Goal: Task Accomplishment & Management: Manage account settings

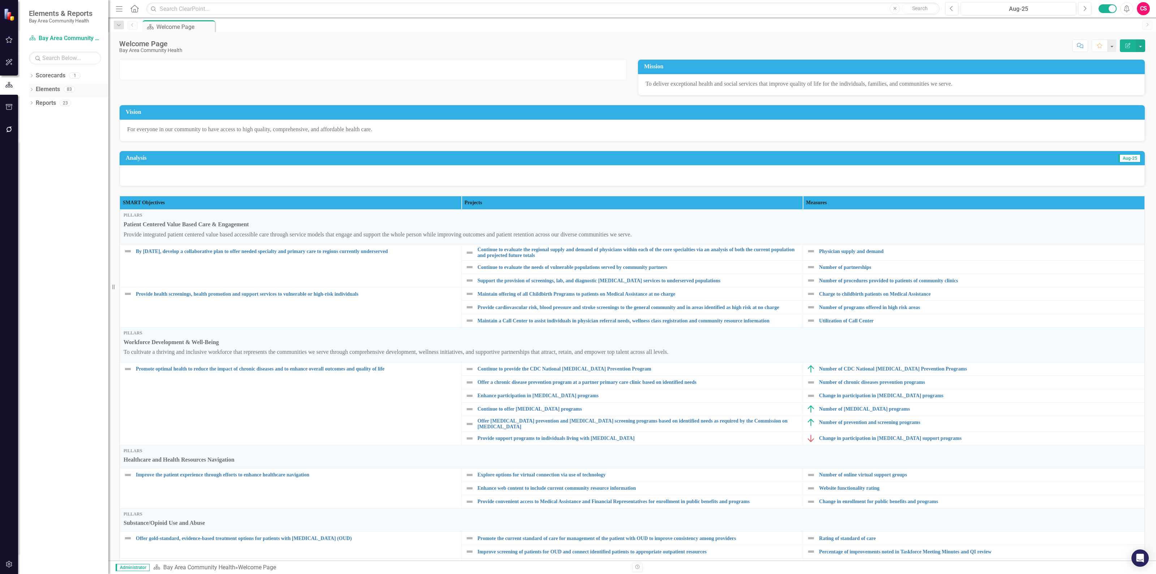
click at [39, 91] on link "Elements" at bounding box center [48, 89] width 24 height 8
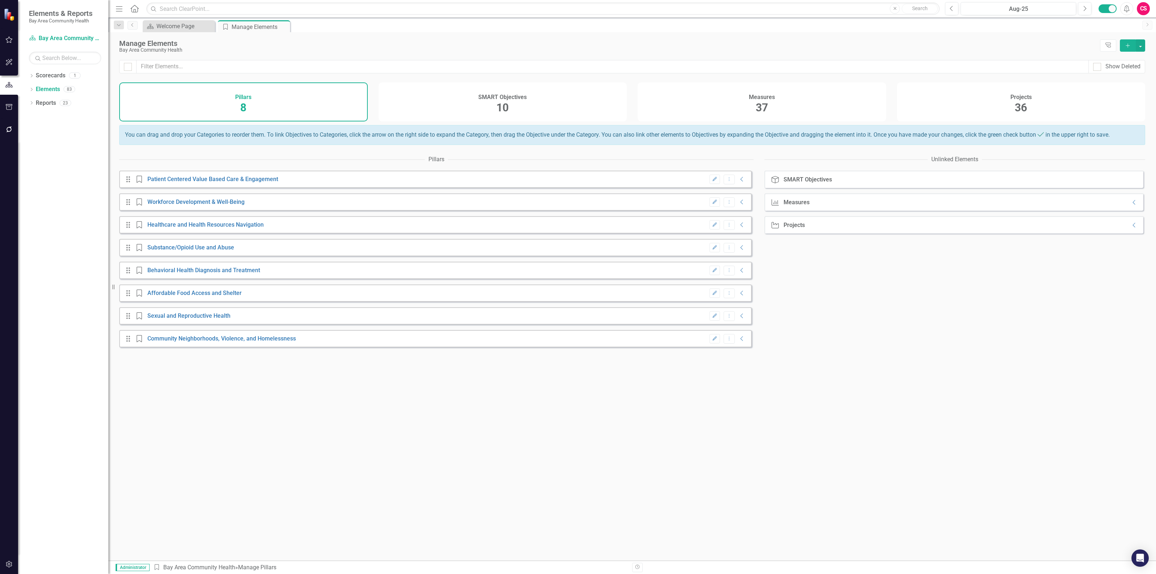
click at [752, 111] on div "Measures 37" at bounding box center [762, 101] width 249 height 39
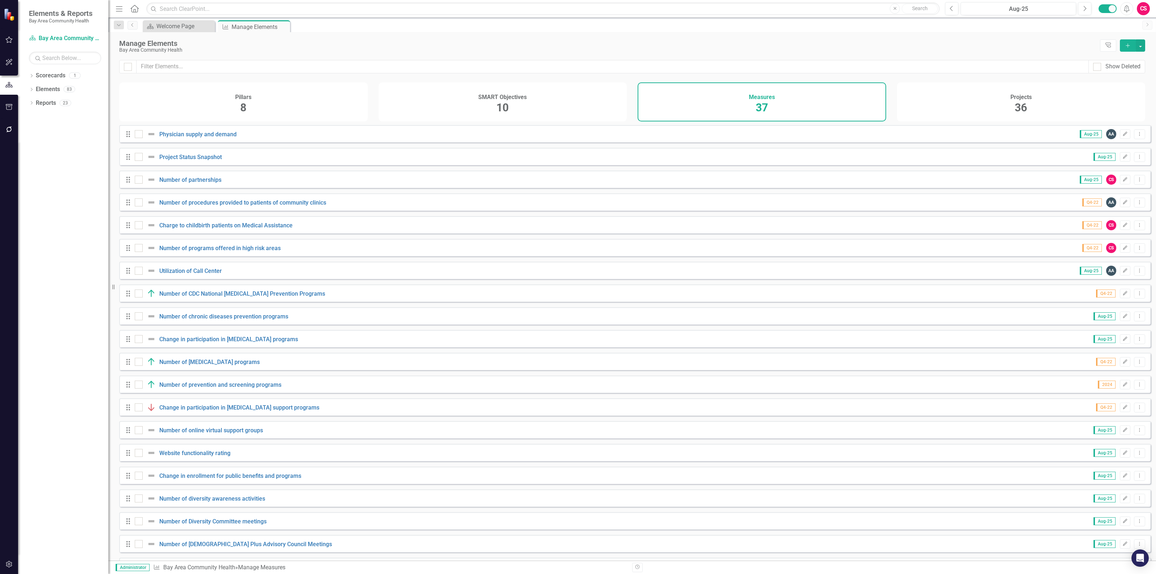
click at [951, 100] on div "Projects 36" at bounding box center [1021, 101] width 249 height 39
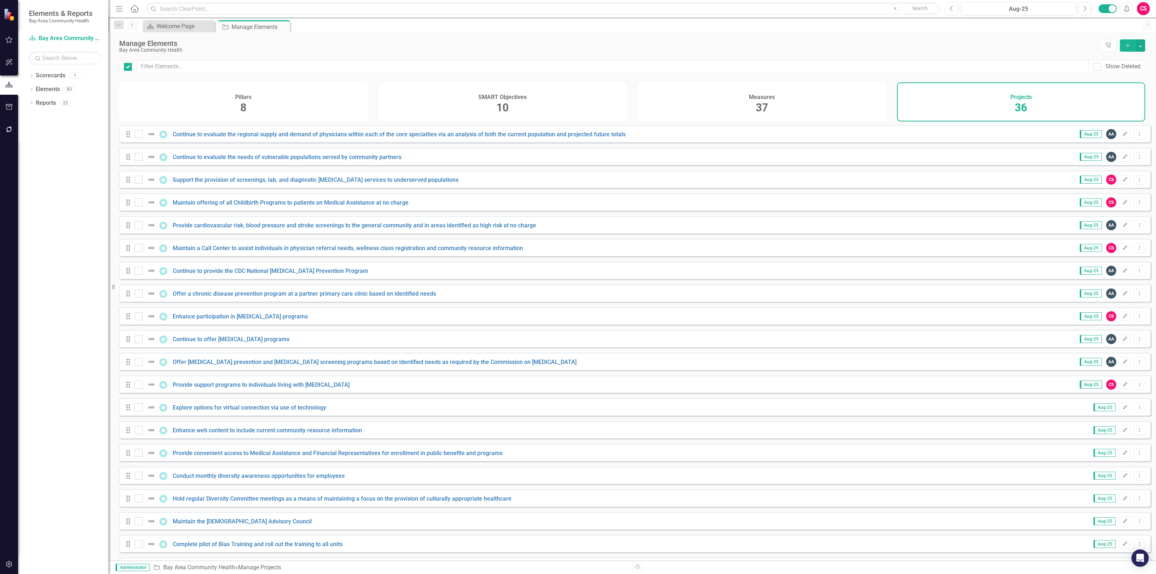
checkbox input "false"
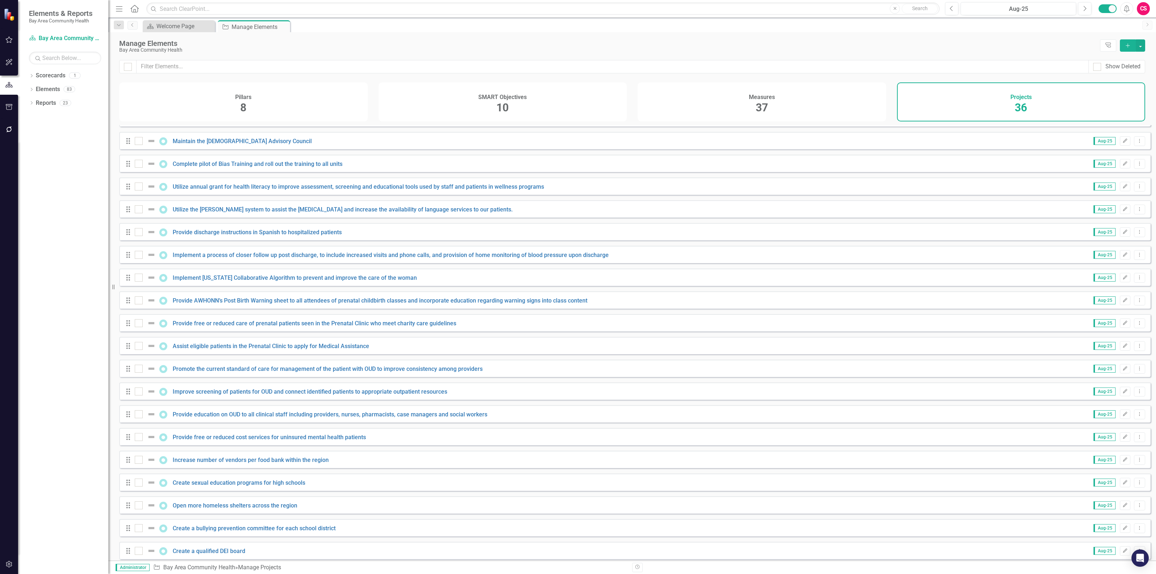
scroll to position [389, 0]
click at [470, 95] on div "SMART Objectives 10" at bounding box center [503, 101] width 249 height 39
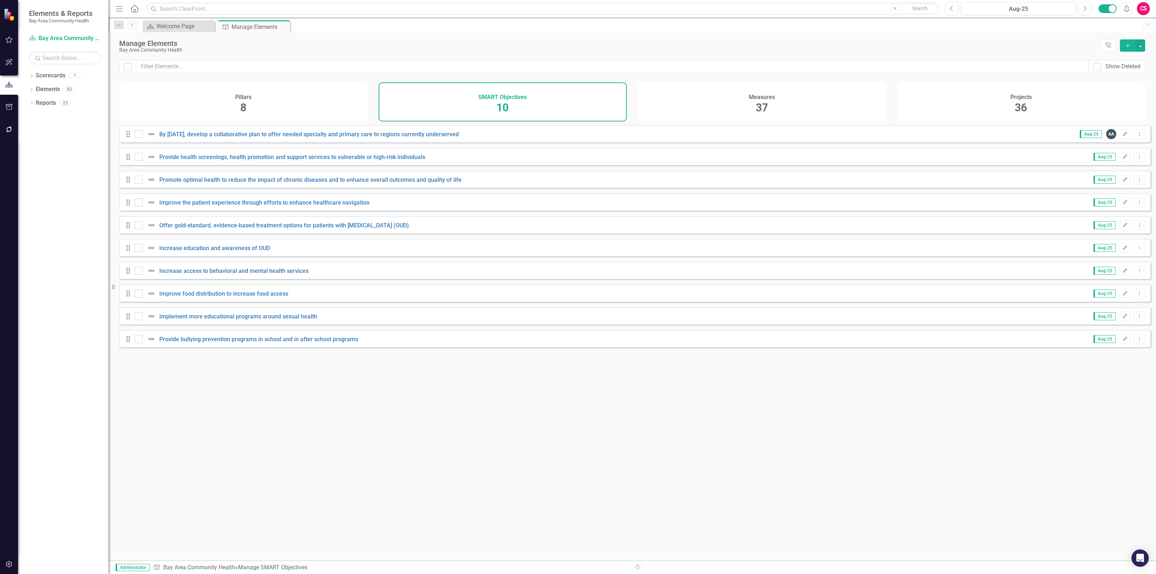
click at [220, 104] on div "Pillars 8" at bounding box center [243, 101] width 249 height 39
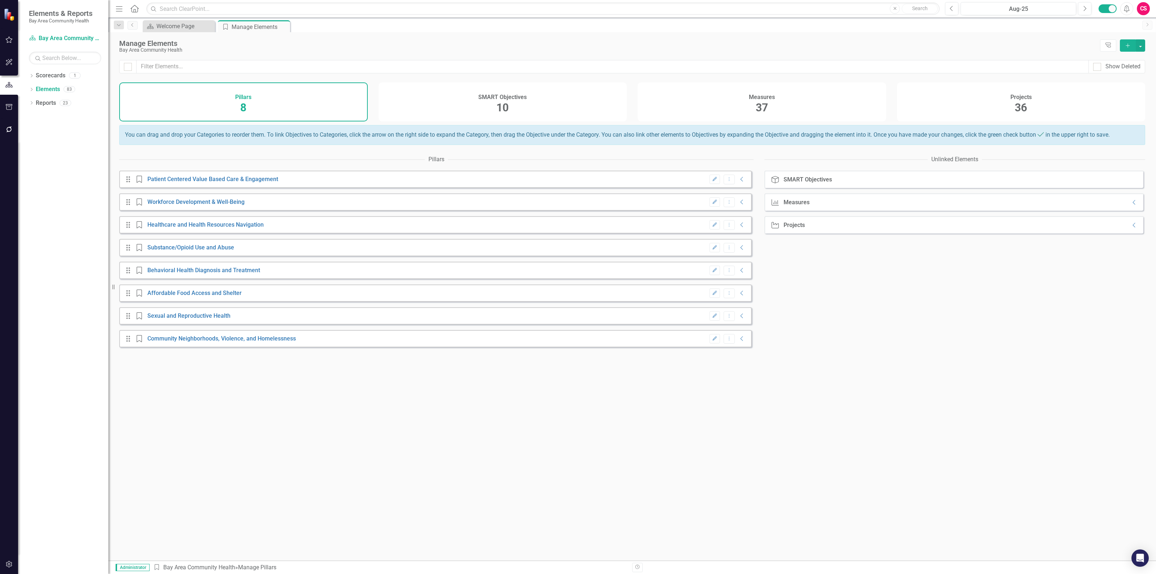
click at [709, 182] on button "Edit" at bounding box center [714, 178] width 10 height 9
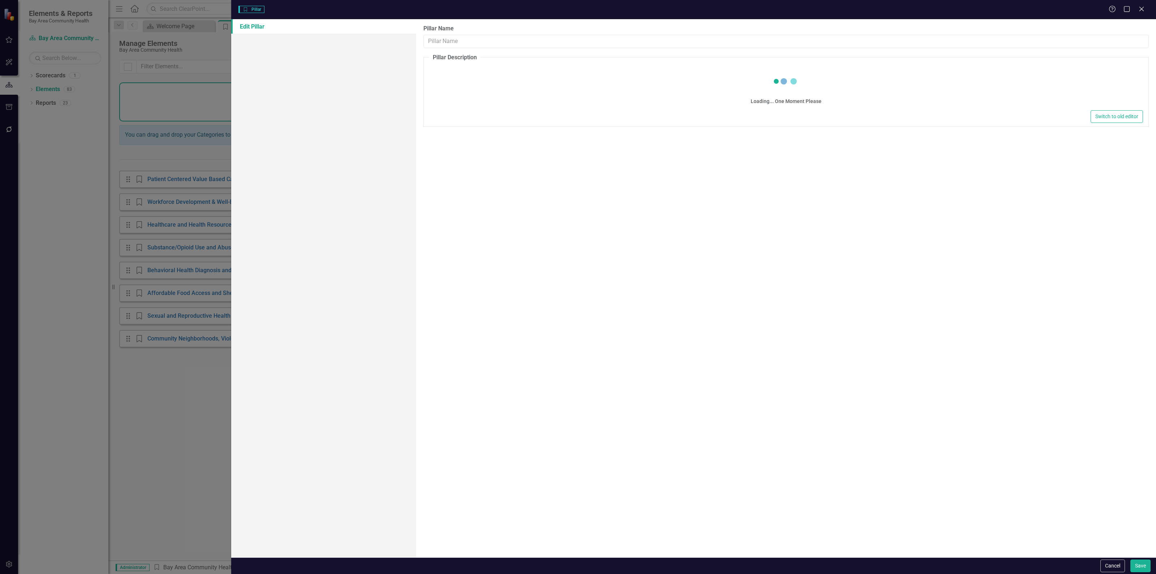
type input "Patient Centered Value Based Care & Engagement"
type textarea "<p>Provide integrated patient centered value based accessible care through serv…"
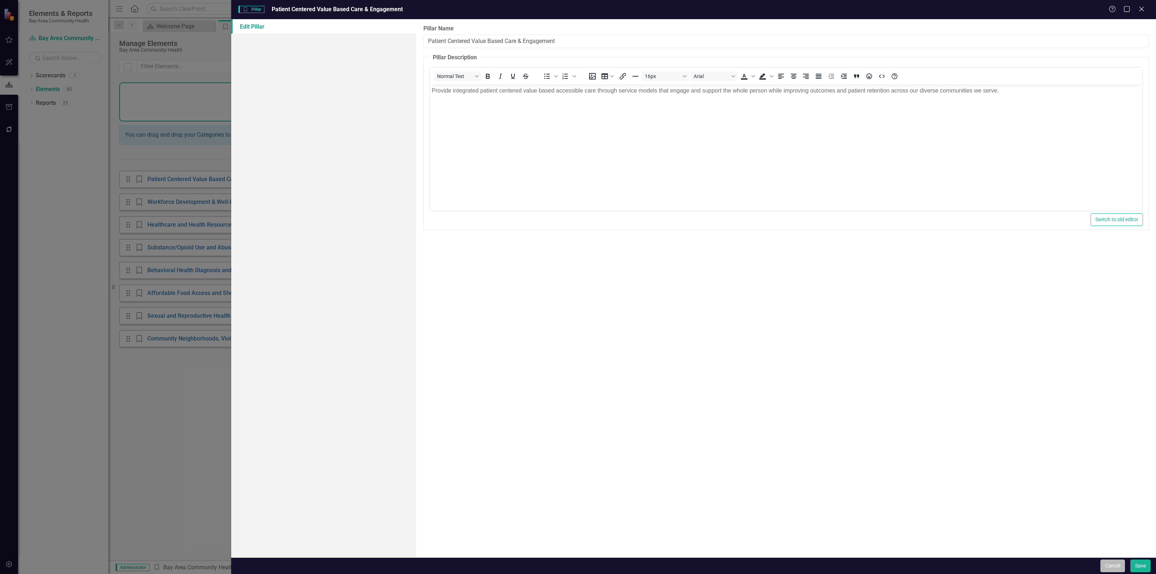
click at [1113, 561] on button "Cancel" at bounding box center [1112, 565] width 25 height 13
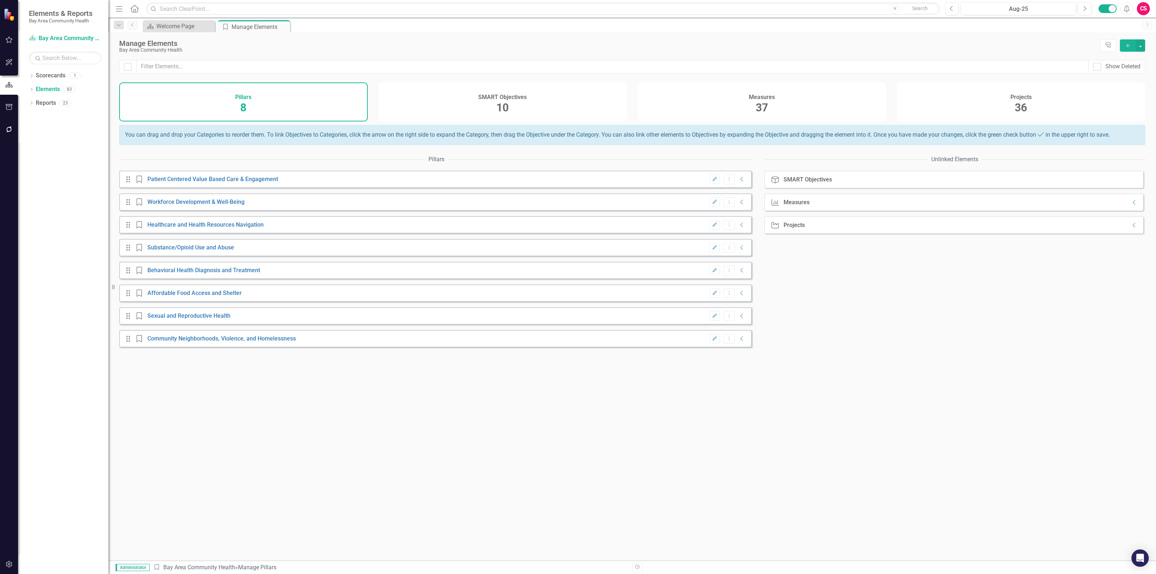
click at [709, 203] on button "Edit" at bounding box center [714, 201] width 10 height 9
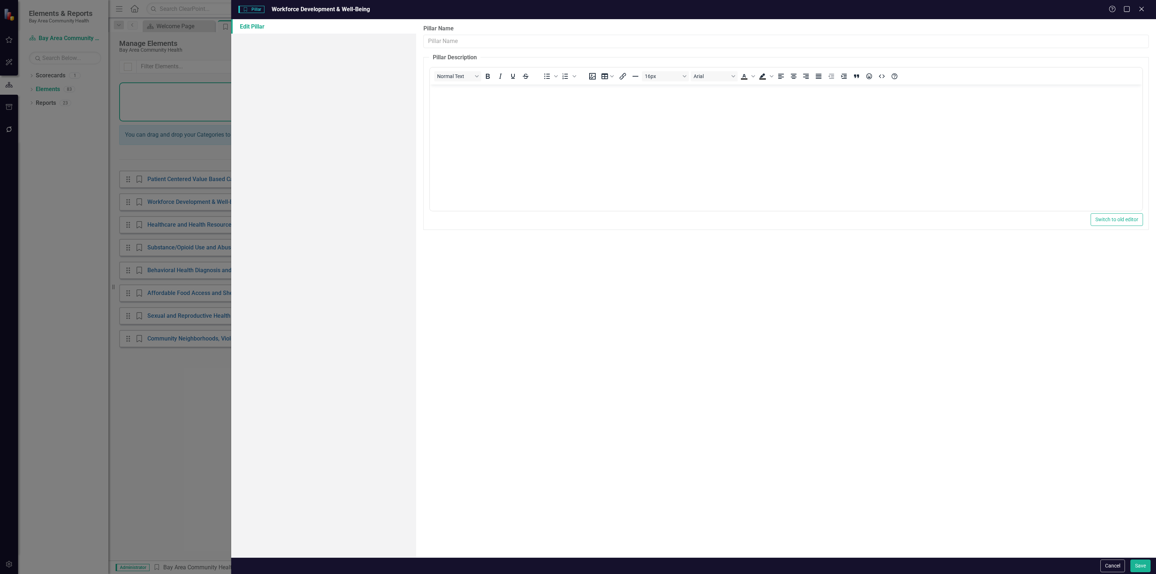
type input "Workforce Development & Well-Being"
click at [1128, 572] on div "Cancel Save" at bounding box center [1124, 565] width 52 height 13
click at [1114, 570] on button "Cancel" at bounding box center [1112, 565] width 25 height 13
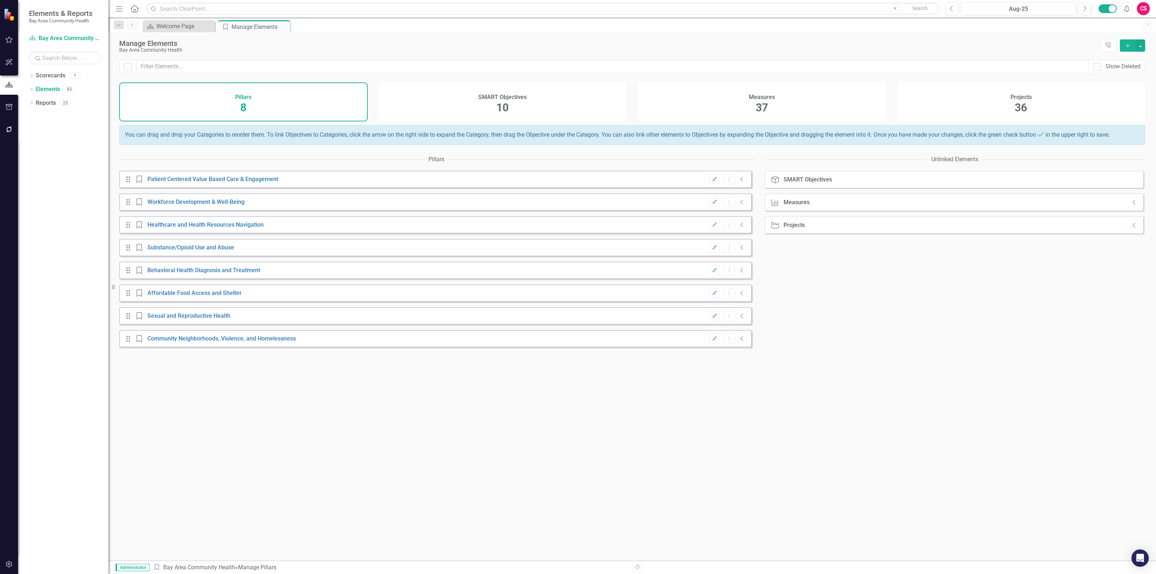
click at [712, 227] on icon "Edit" at bounding box center [714, 225] width 5 height 4
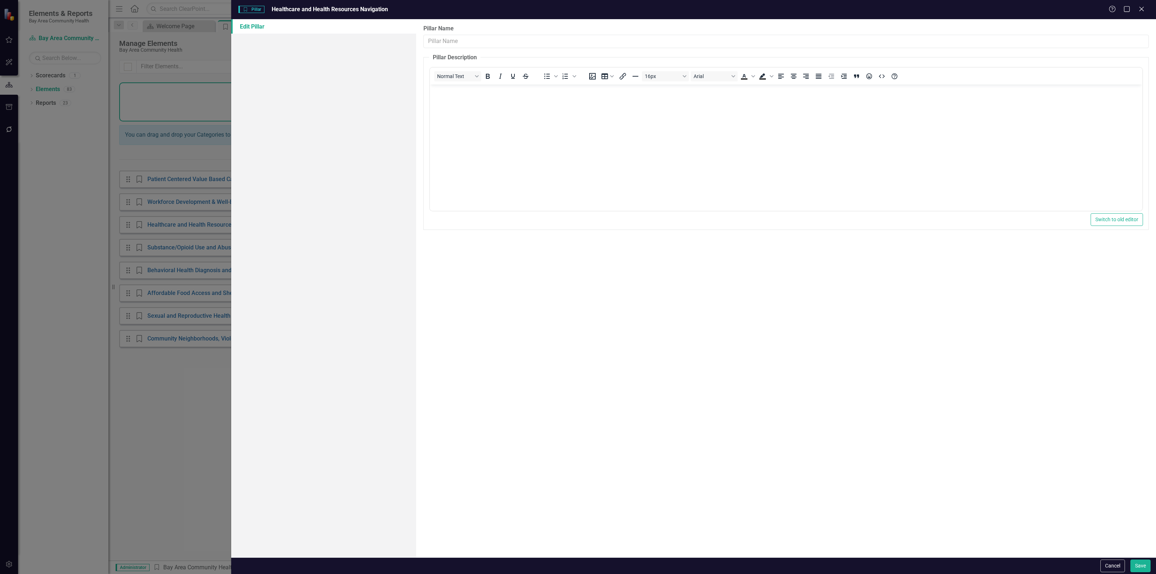
type input "Healthcare and Health Resources Navigation"
click at [1114, 565] on button "Cancel" at bounding box center [1112, 565] width 25 height 13
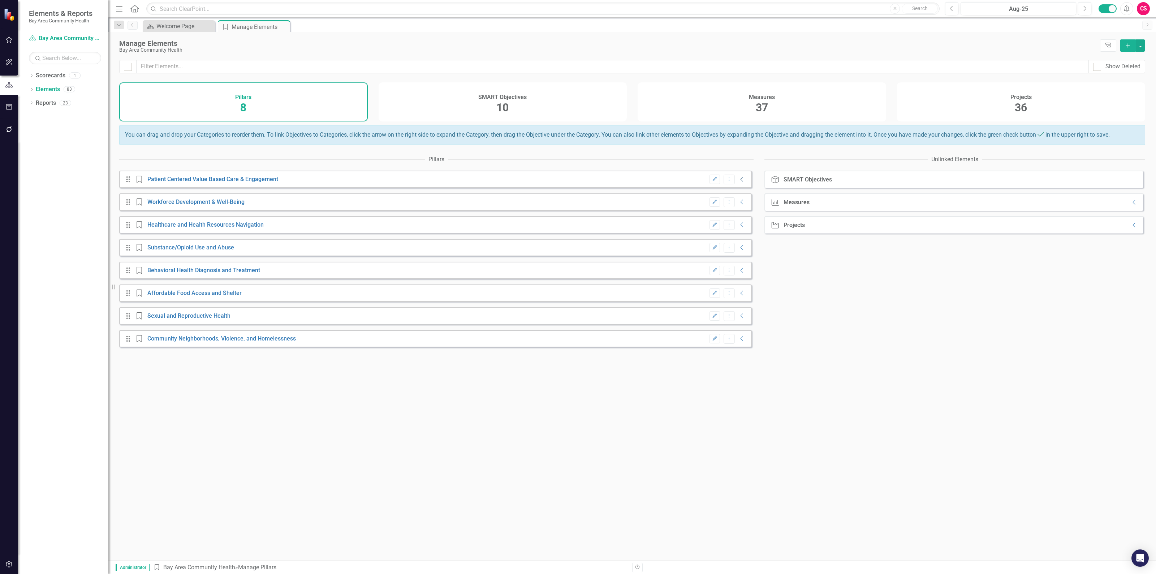
click at [738, 182] on icon "Collapse" at bounding box center [741, 179] width 7 height 6
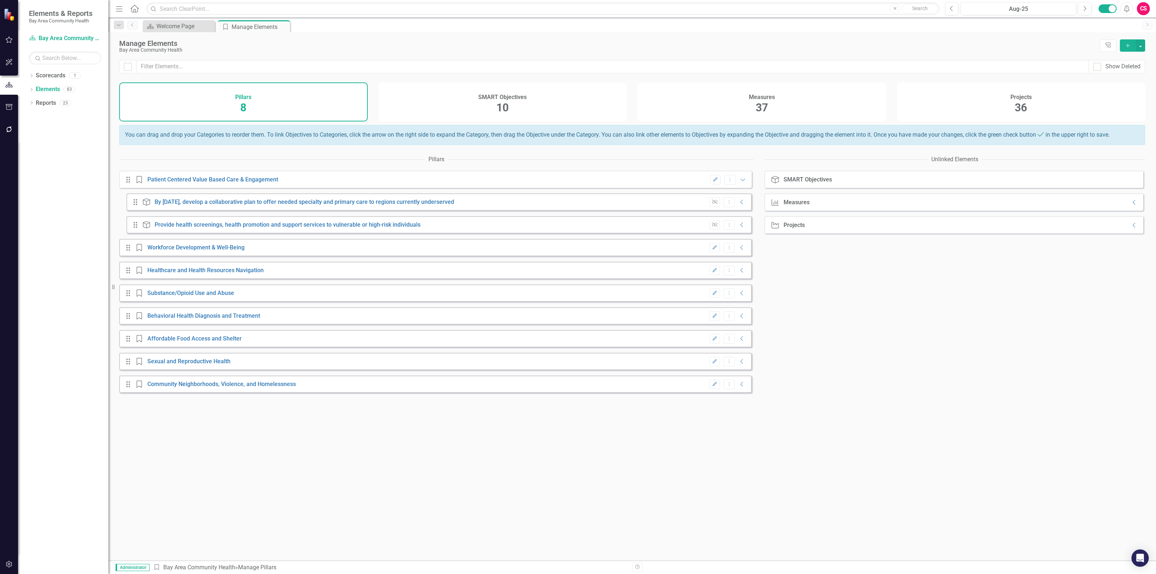
click at [737, 250] on div "Edit Dropdown Menu Collapse" at bounding box center [726, 248] width 40 height 10
click at [738, 250] on icon "Collapse" at bounding box center [741, 248] width 7 height 6
click at [736, 298] on div "Edit Dropdown Menu Collapse" at bounding box center [726, 293] width 40 height 10
click at [738, 296] on icon "Collapse" at bounding box center [741, 293] width 7 height 6
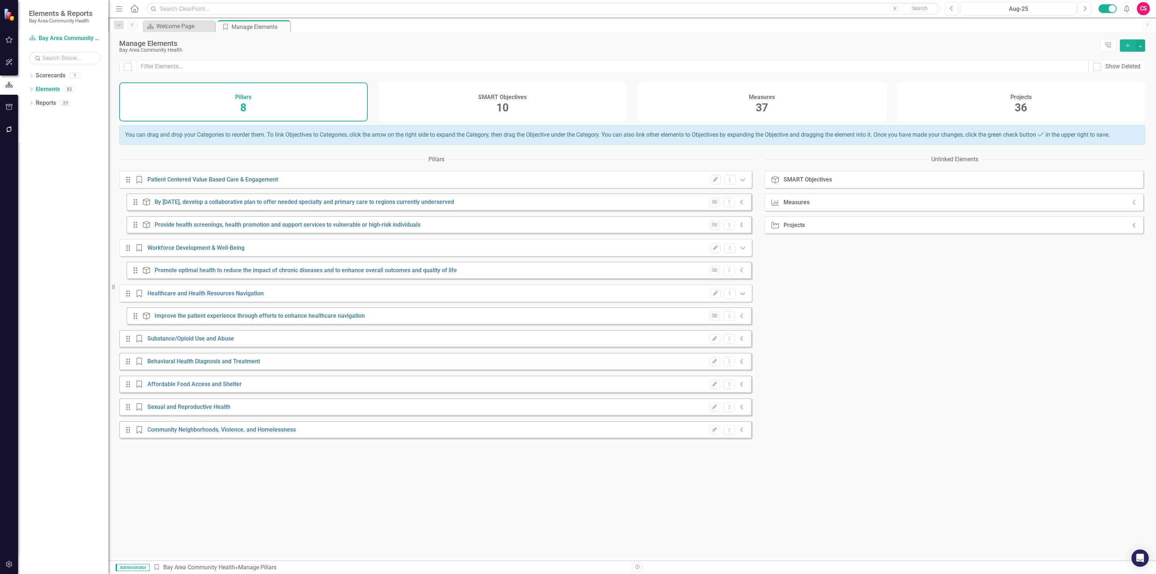
click at [738, 340] on div "Edit Dropdown Menu Collapse" at bounding box center [726, 339] width 40 height 10
click at [738, 341] on icon "Collapse" at bounding box center [741, 339] width 7 height 6
click at [738, 387] on icon "Collapse" at bounding box center [741, 384] width 7 height 6
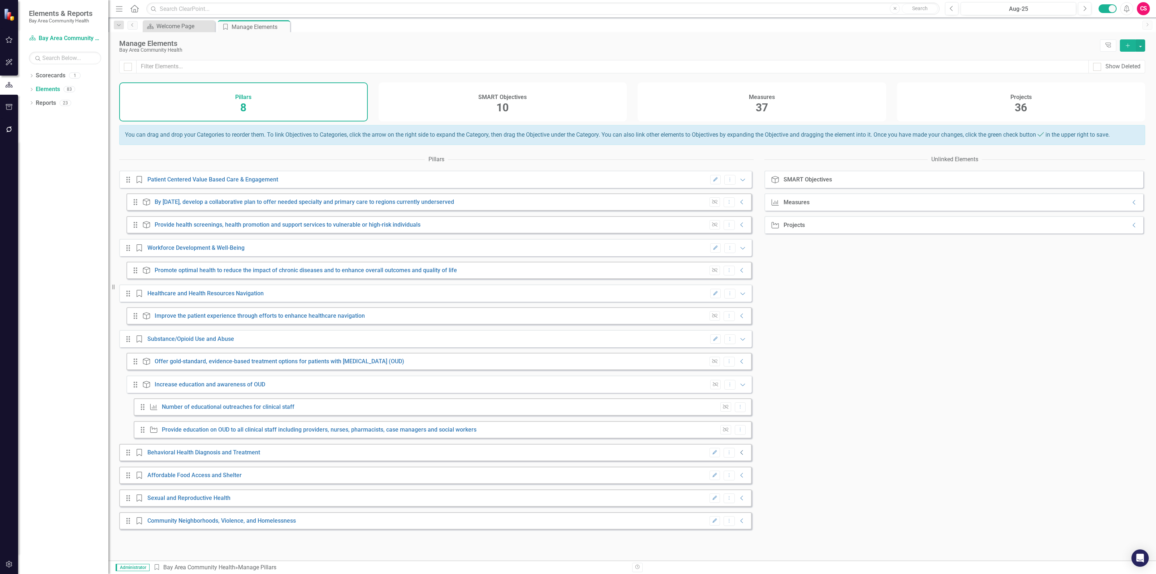
click at [738, 455] on icon "Collapse" at bounding box center [741, 452] width 7 height 6
click at [738, 478] on icon "Collapse" at bounding box center [741, 475] width 7 height 6
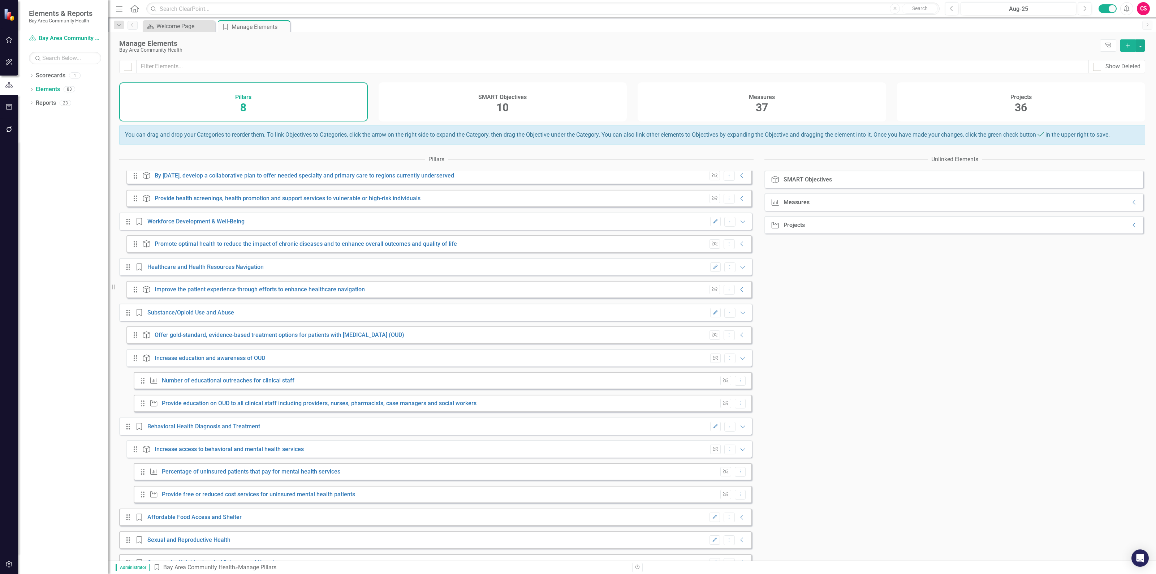
scroll to position [48, 0]
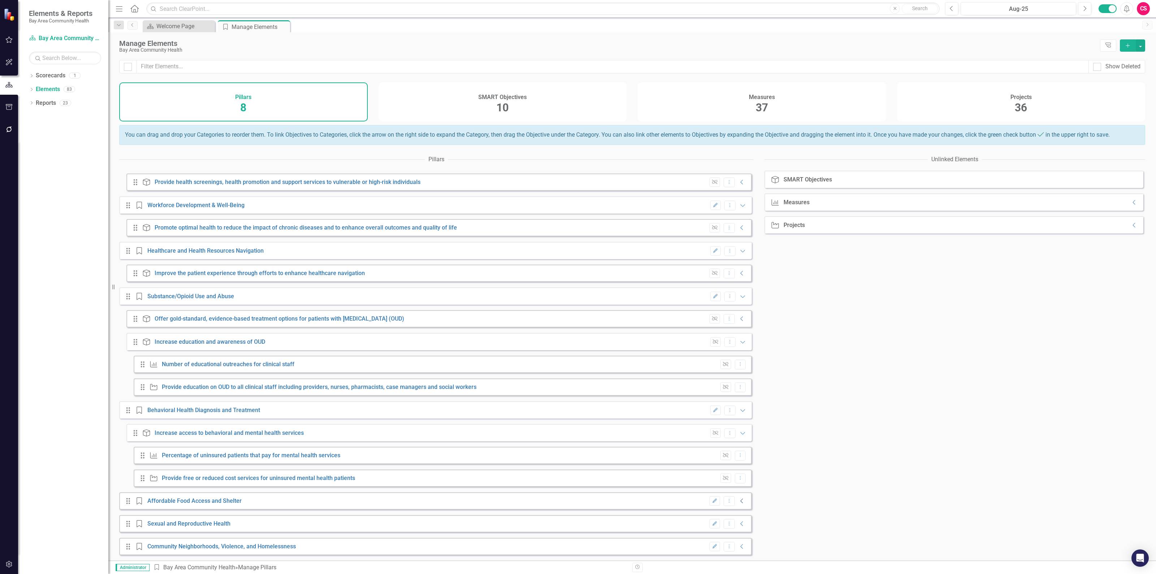
click at [739, 502] on icon "Collapse" at bounding box center [741, 501] width 7 height 6
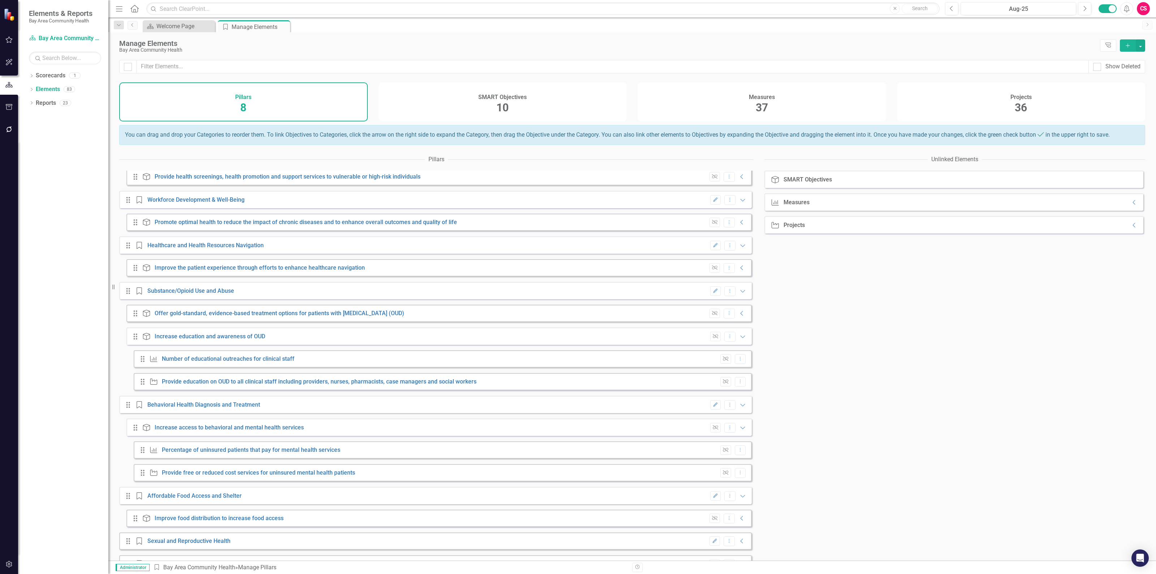
click at [731, 523] on div "Unlink Dropdown Menu Collapse" at bounding box center [726, 518] width 40 height 10
click at [738, 521] on icon "Collapse" at bounding box center [741, 518] width 7 height 6
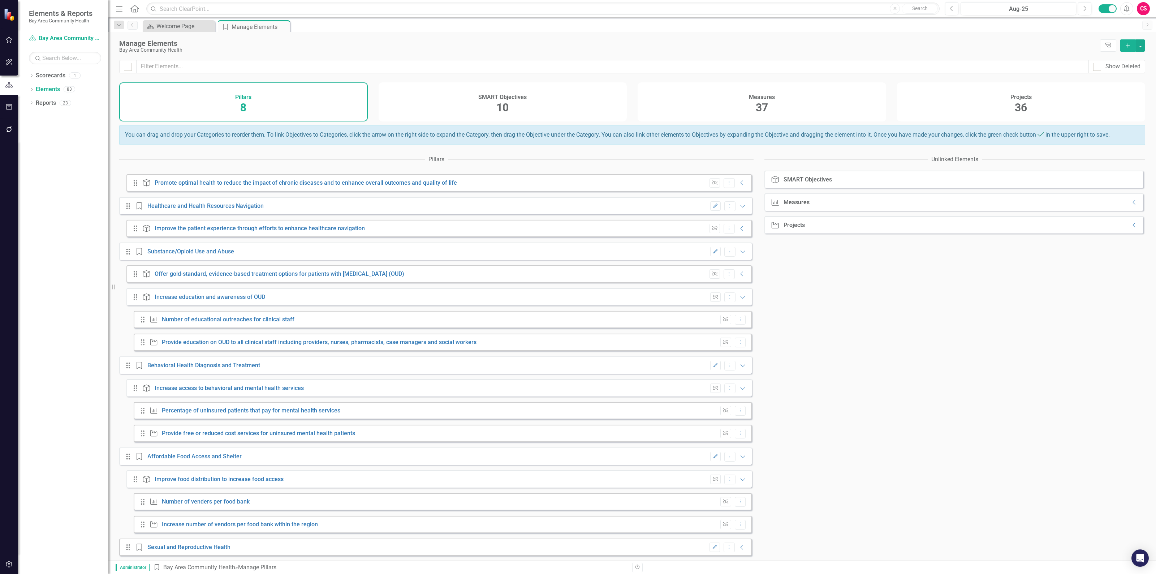
scroll to position [116, 0]
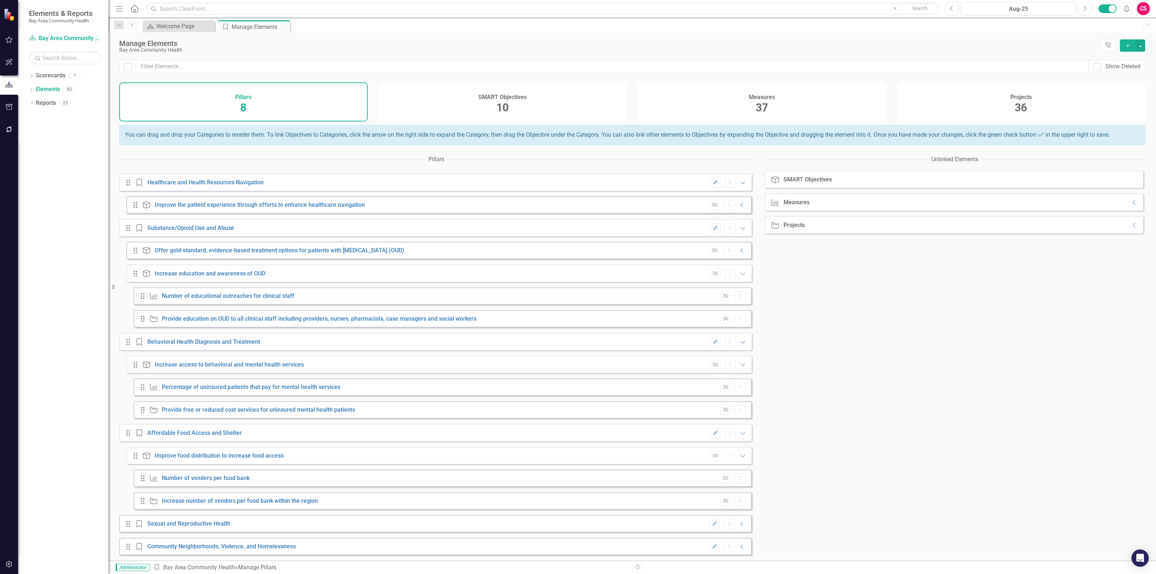
click at [123, 69] on div at bounding box center [127, 66] width 17 height 13
click at [129, 67] on div at bounding box center [128, 67] width 8 height 8
click at [129, 67] on input "checkbox" at bounding box center [126, 65] width 5 height 5
click at [127, 69] on div at bounding box center [128, 67] width 8 height 8
click at [127, 68] on input "checkbox" at bounding box center [126, 65] width 5 height 5
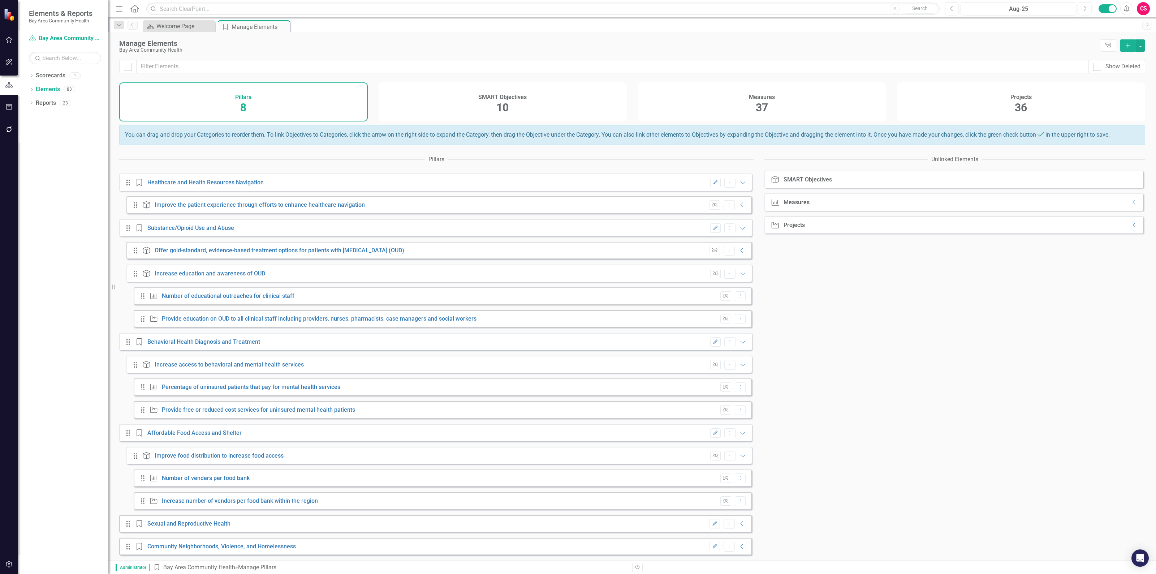
click at [141, 91] on div "Pillars 8" at bounding box center [243, 101] width 249 height 39
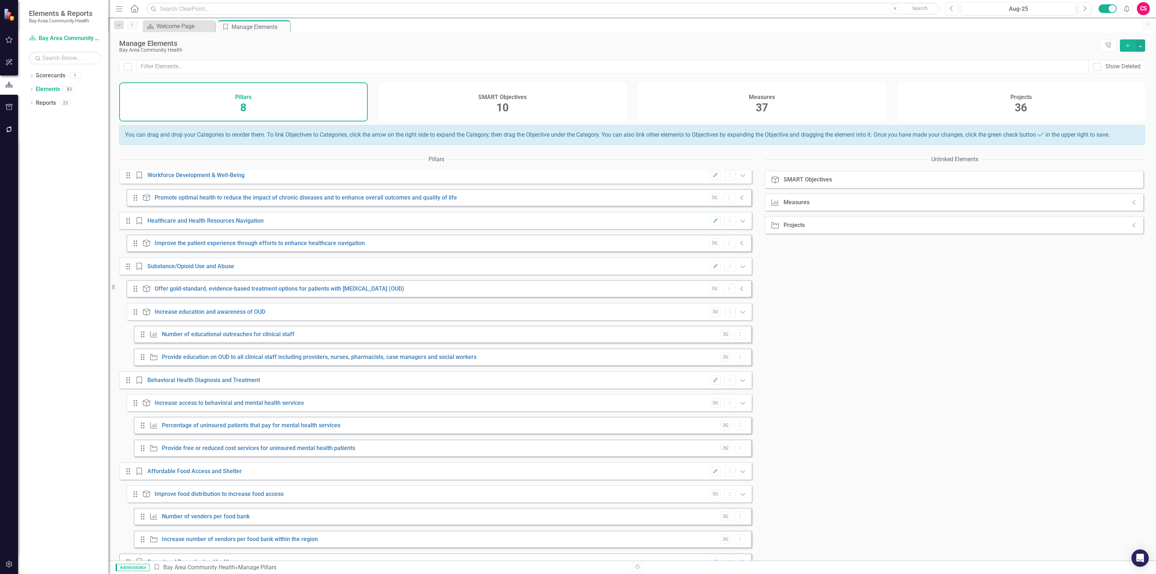
scroll to position [0, 0]
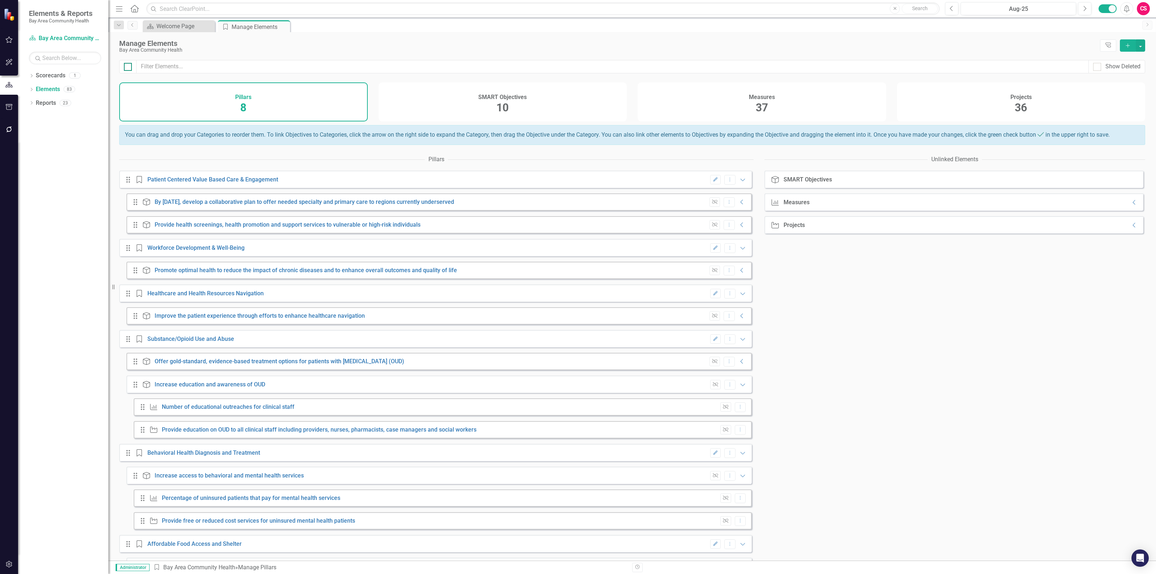
click at [127, 67] on input "checkbox" at bounding box center [126, 65] width 5 height 5
checkbox input "false"
click at [457, 99] on div "SMART Objectives 10" at bounding box center [503, 101] width 249 height 39
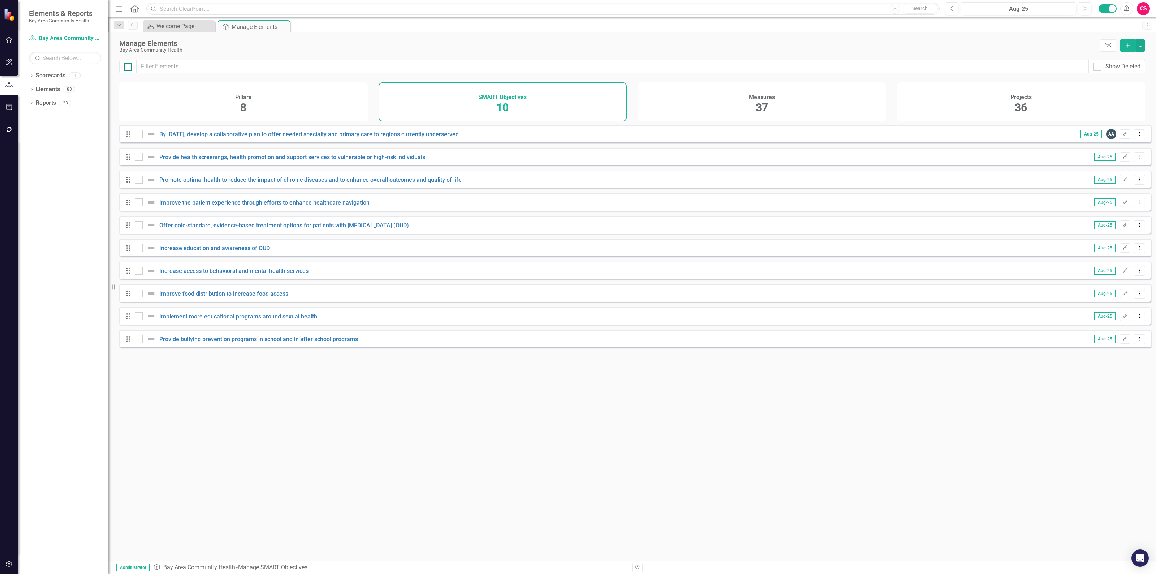
click at [131, 68] on div at bounding box center [128, 67] width 8 height 8
click at [129, 68] on input "checkbox" at bounding box center [126, 65] width 5 height 5
checkbox input "true"
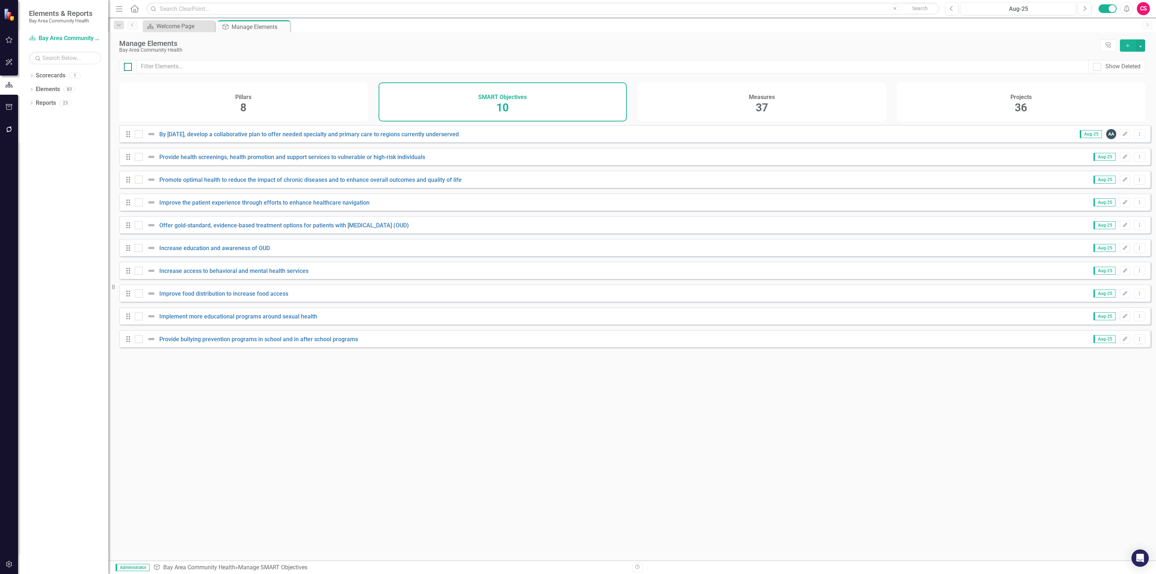
checkbox input "true"
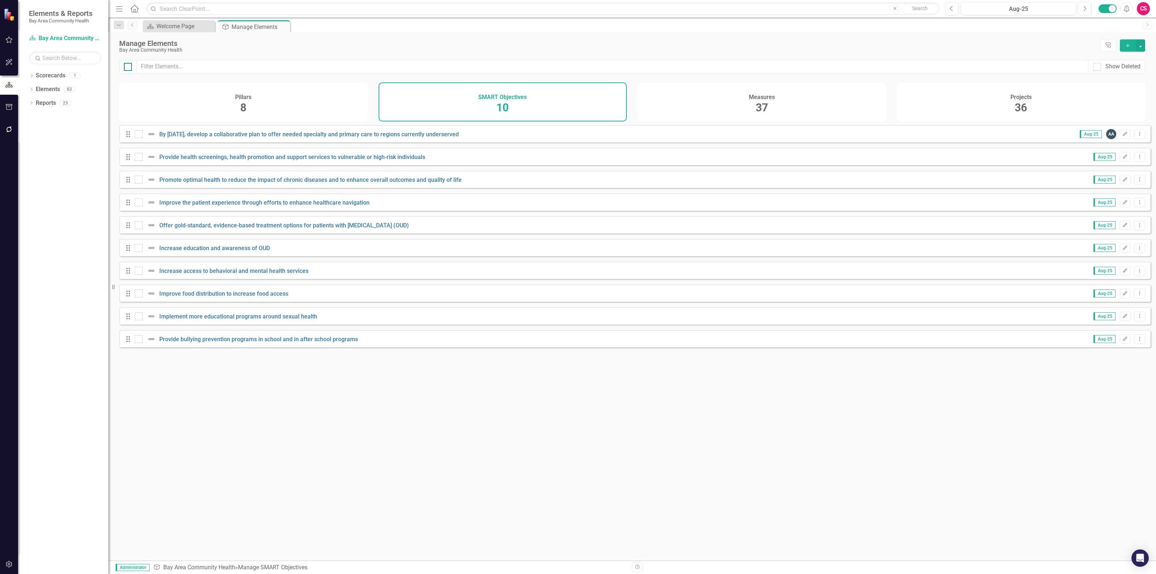
checkbox input "true"
click at [132, 69] on div at bounding box center [128, 67] width 8 height 8
click at [129, 68] on input "checkbox" at bounding box center [126, 65] width 5 height 5
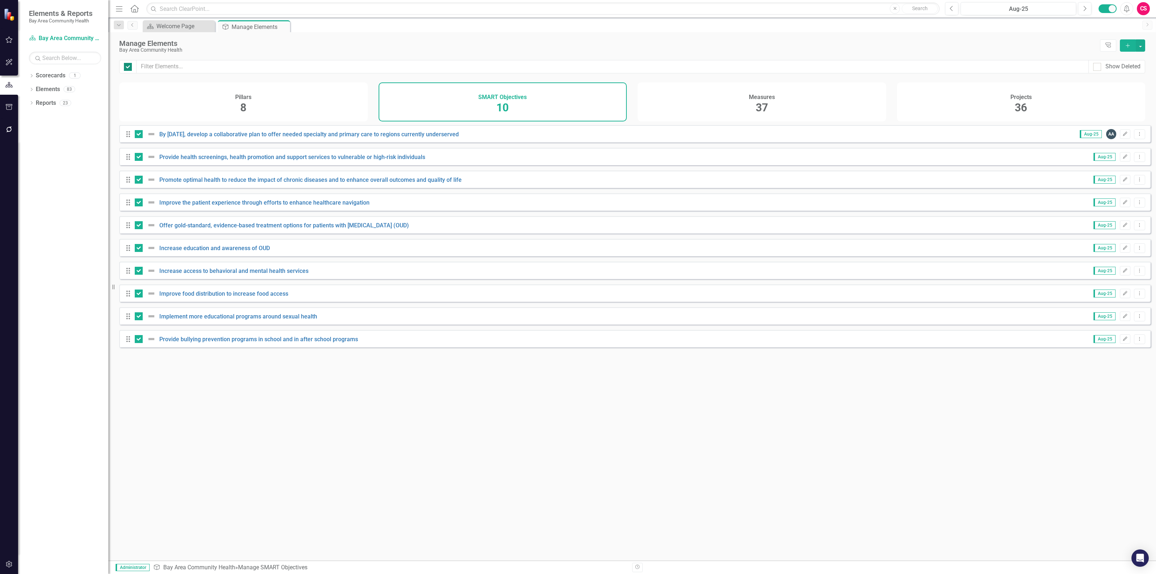
checkbox input "false"
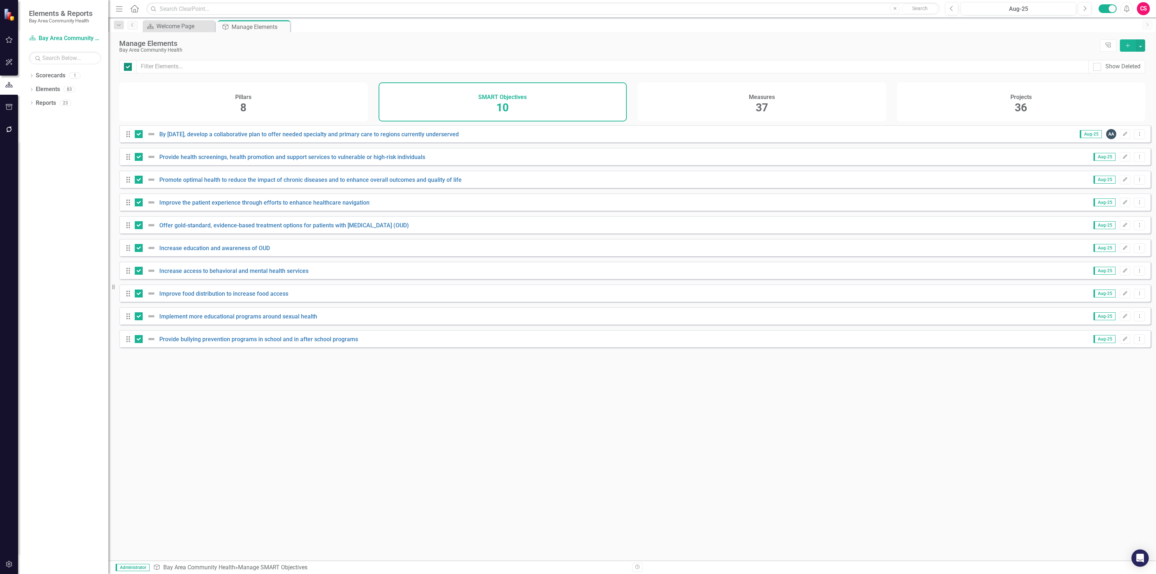
checkbox input "false"
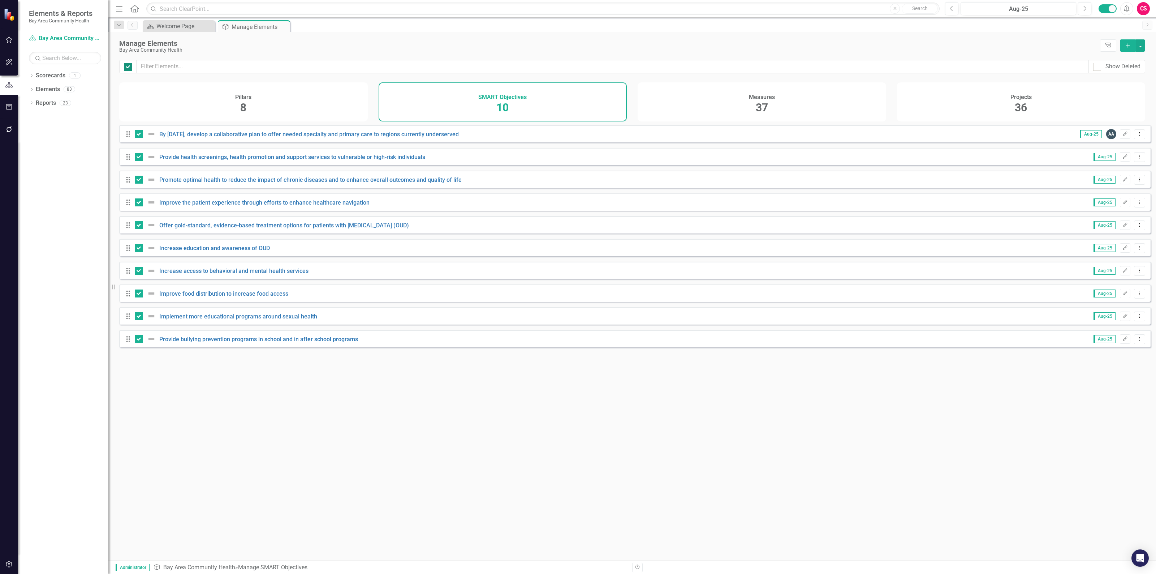
checkbox input "false"
click at [229, 96] on div "Pillars 8" at bounding box center [243, 101] width 249 height 39
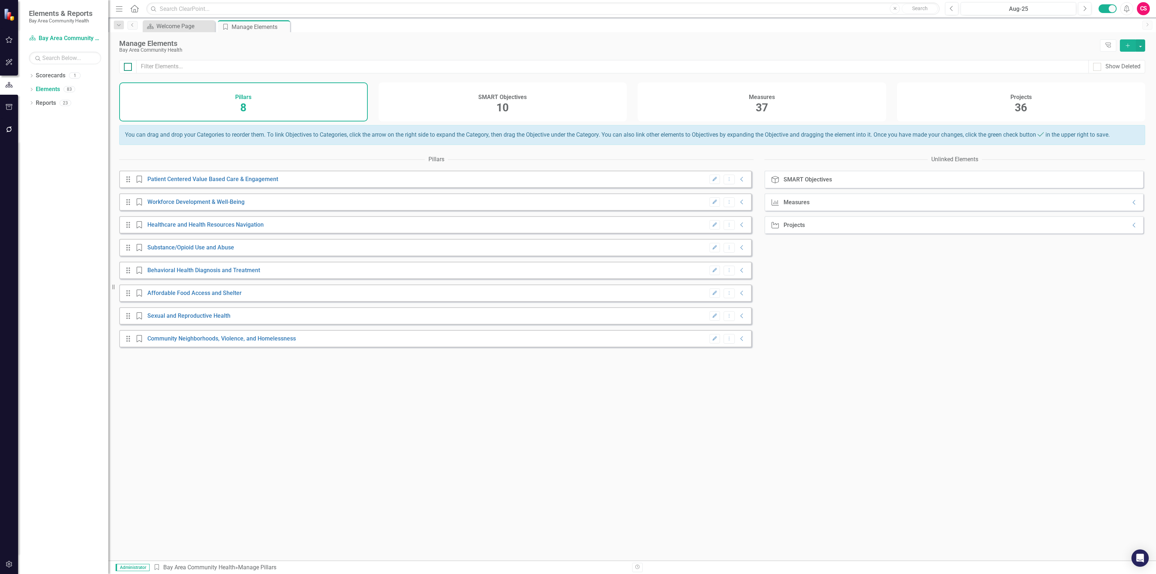
click at [128, 68] on div at bounding box center [128, 67] width 8 height 8
click at [128, 68] on input "checkbox" at bounding box center [126, 65] width 5 height 5
checkbox input "false"
